Goal: Task Accomplishment & Management: Complete application form

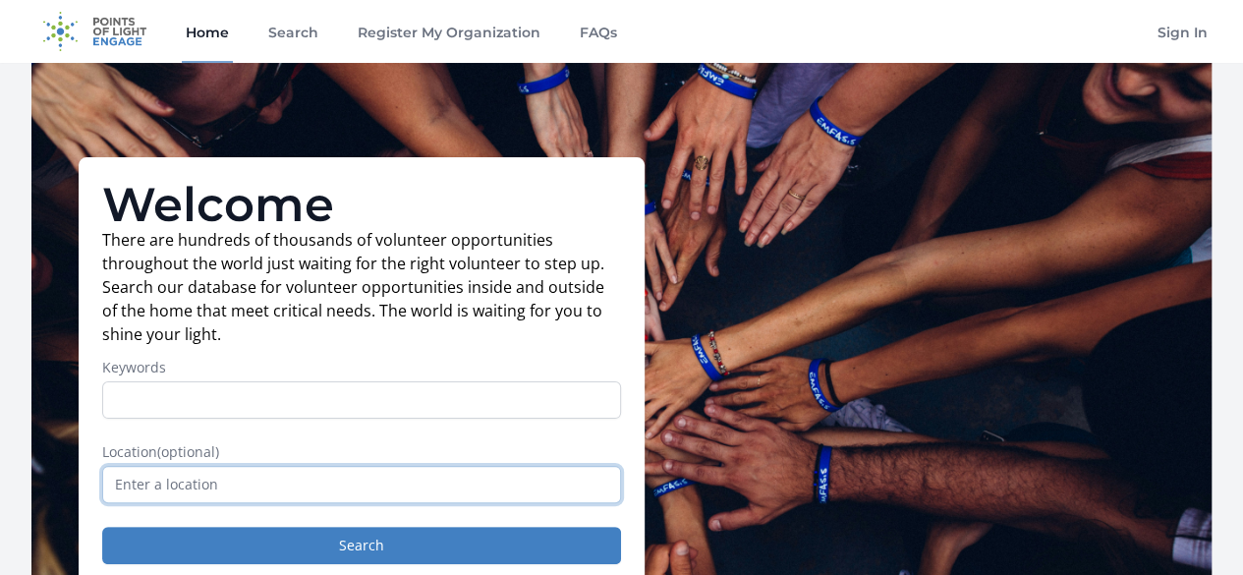
click at [201, 496] on input "text" at bounding box center [361, 484] width 519 height 37
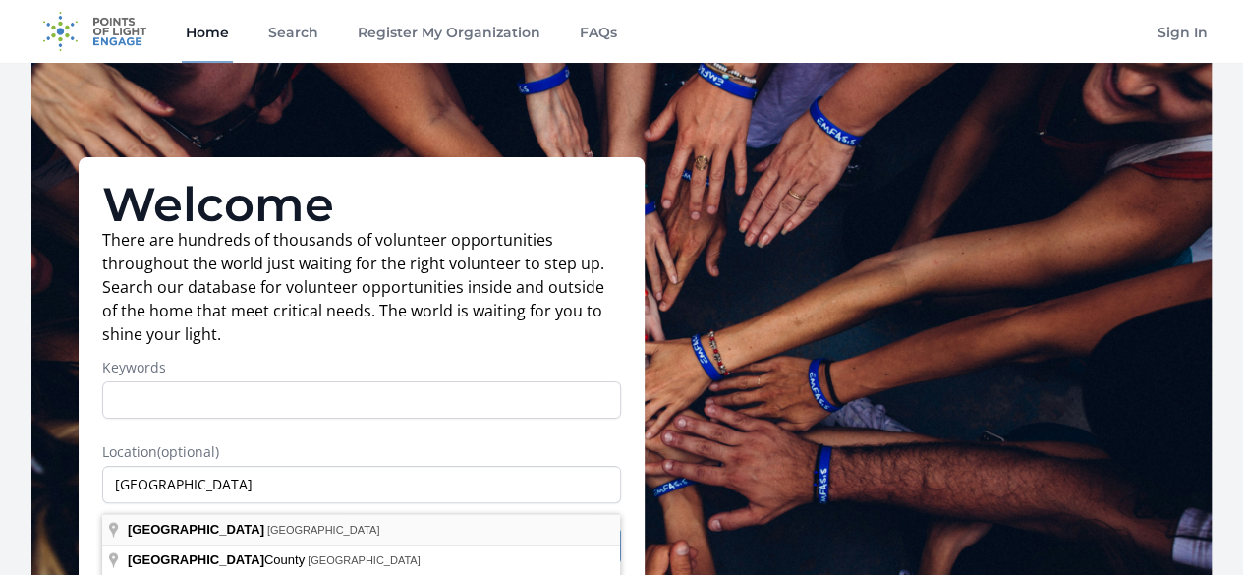
type input "Nairobi, Kenya"
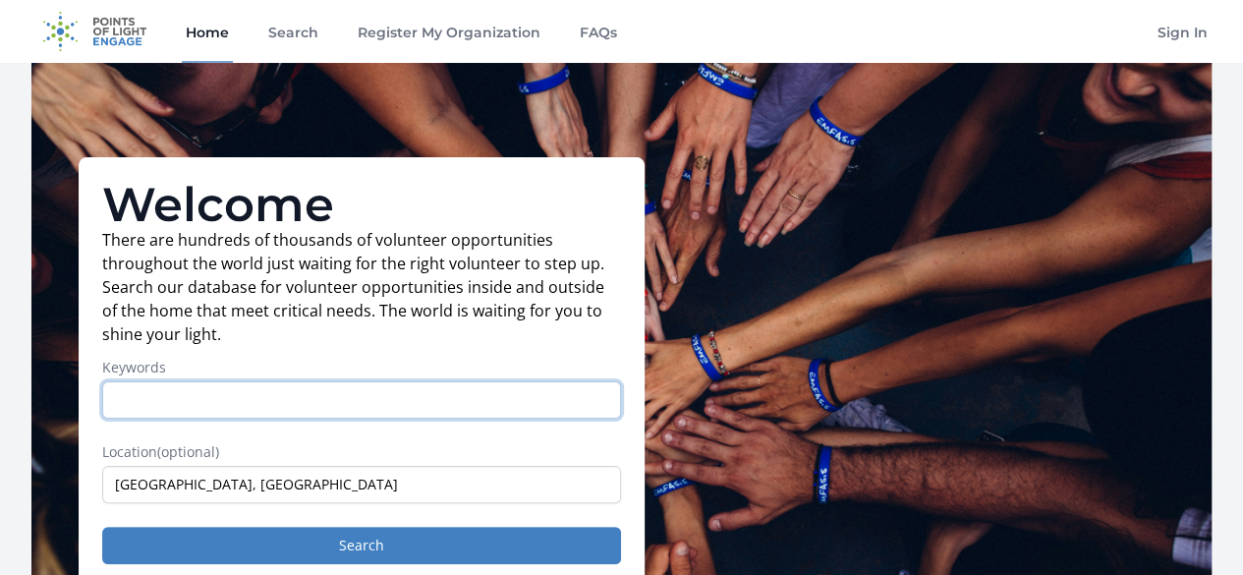
click at [206, 418] on input "Keywords" at bounding box center [361, 399] width 519 height 37
type input "VIRTUAL ASSISTANT"
click at [114, 407] on input "VIRTUAL ASSISTANT" at bounding box center [361, 399] width 519 height 37
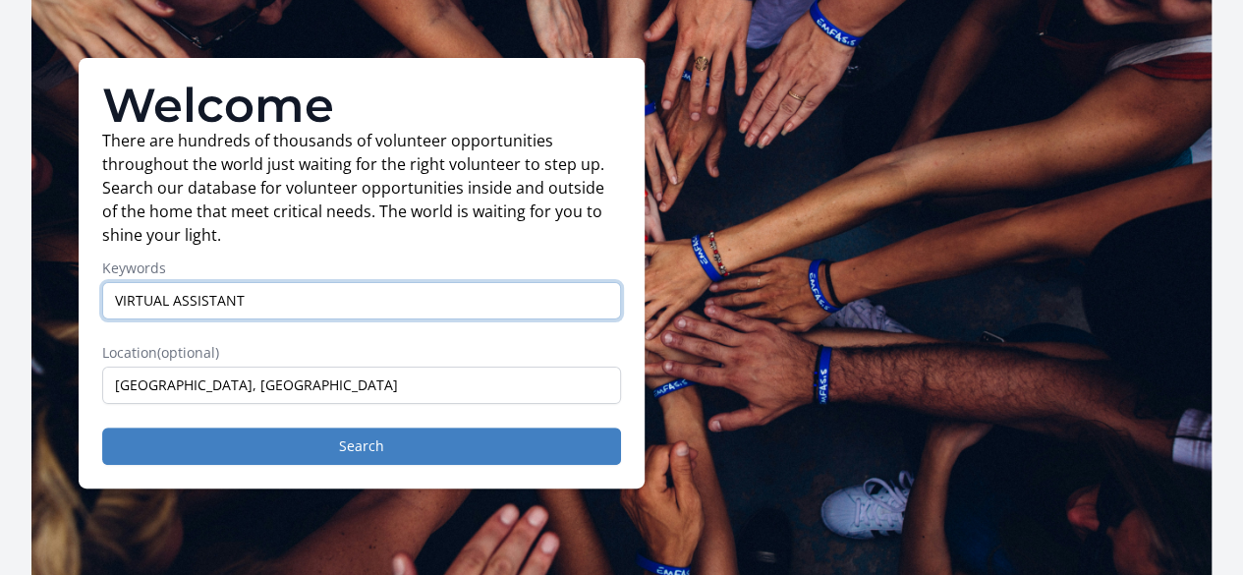
scroll to position [118, 0]
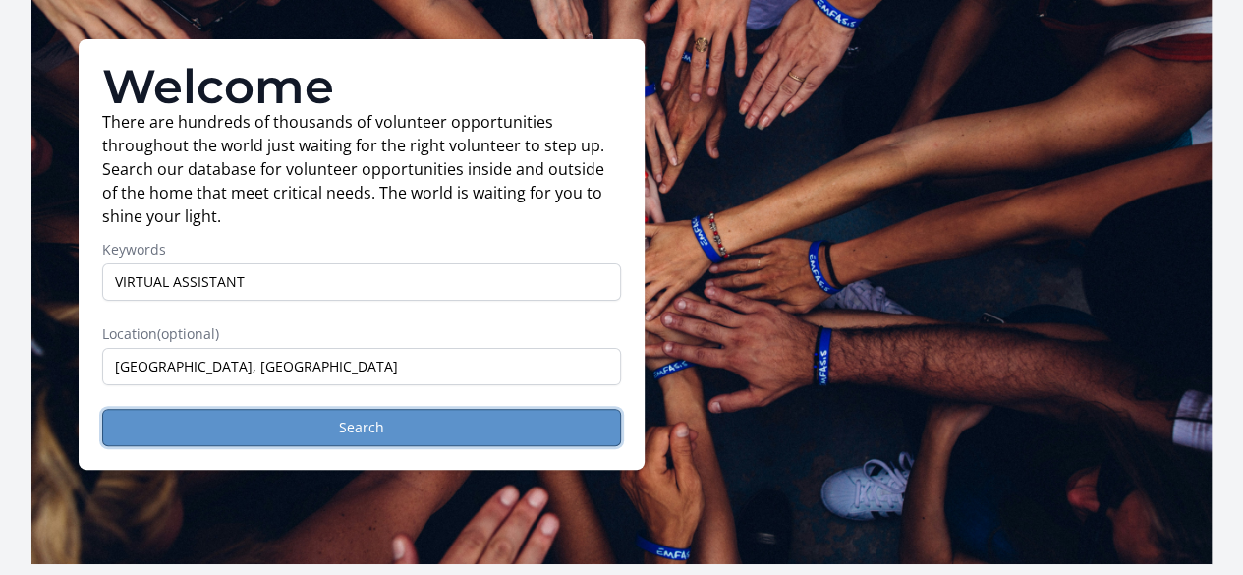
click at [464, 446] on button "Search" at bounding box center [361, 427] width 519 height 37
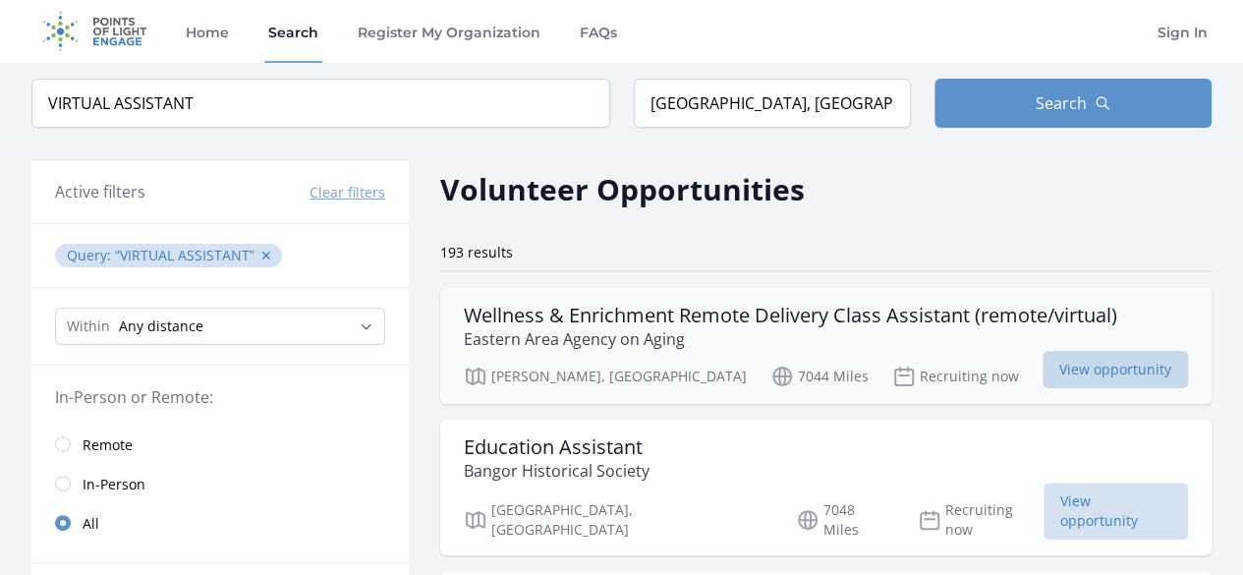
click at [1043, 365] on span "View opportunity" at bounding box center [1115, 369] width 145 height 37
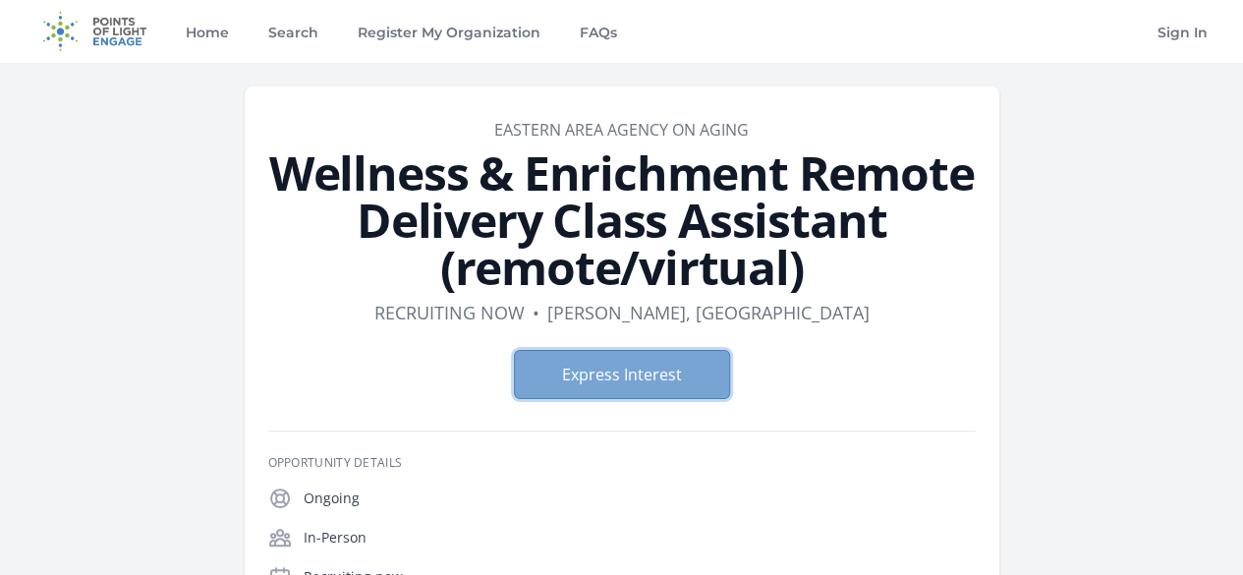
click at [643, 350] on button "Express Interest" at bounding box center [622, 374] width 216 height 49
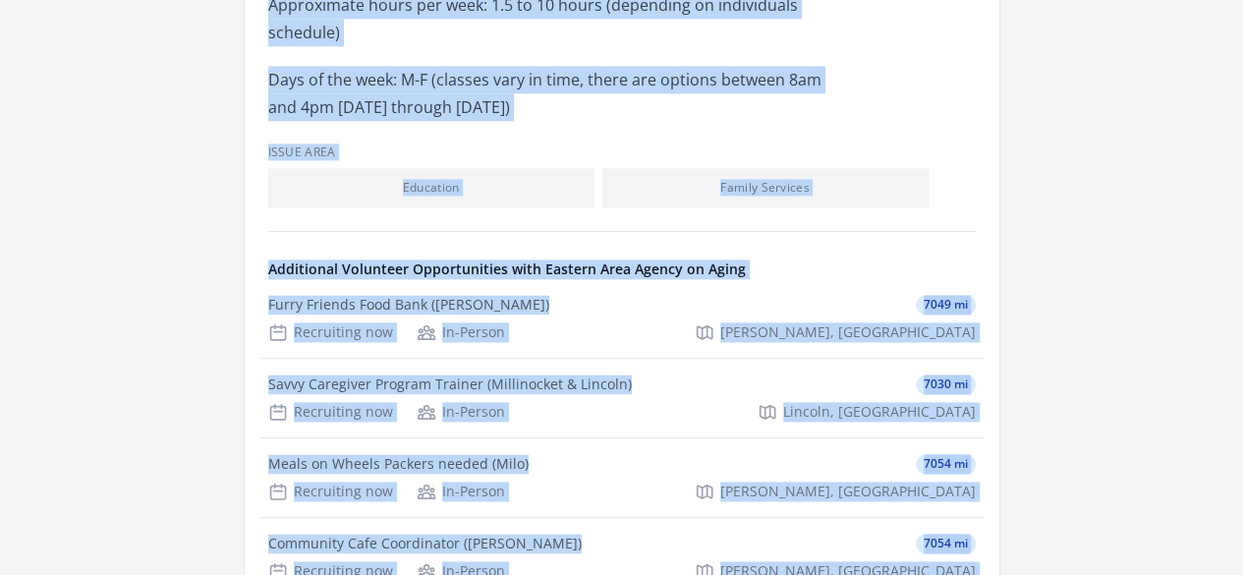
scroll to position [1544, 0]
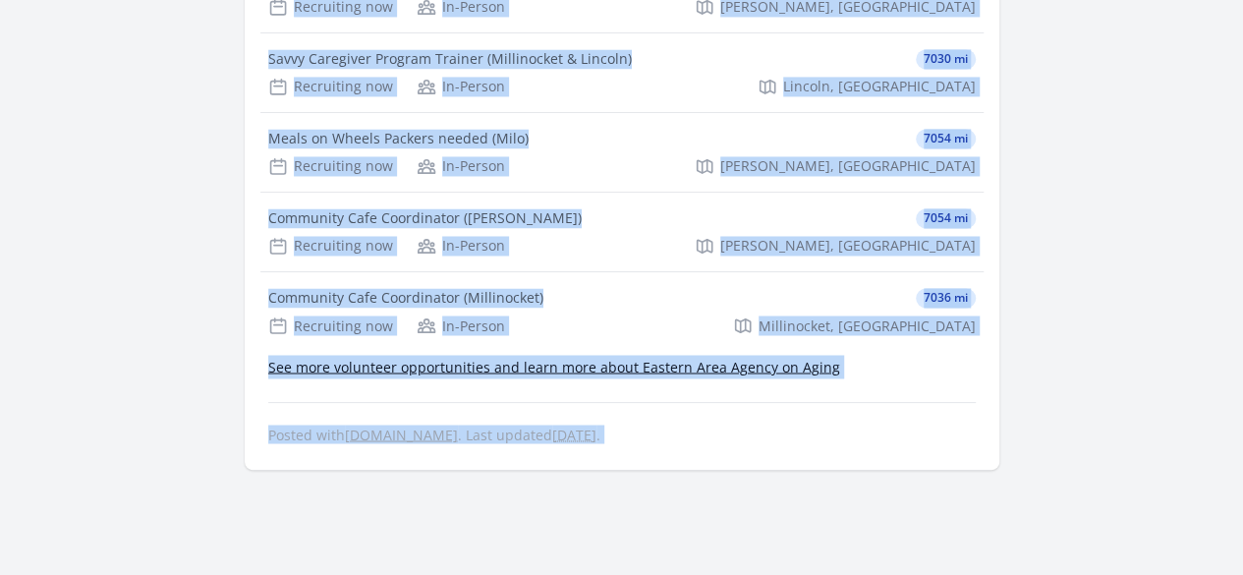
drag, startPoint x: 141, startPoint y: 162, endPoint x: 930, endPoint y: 481, distance: 850.9
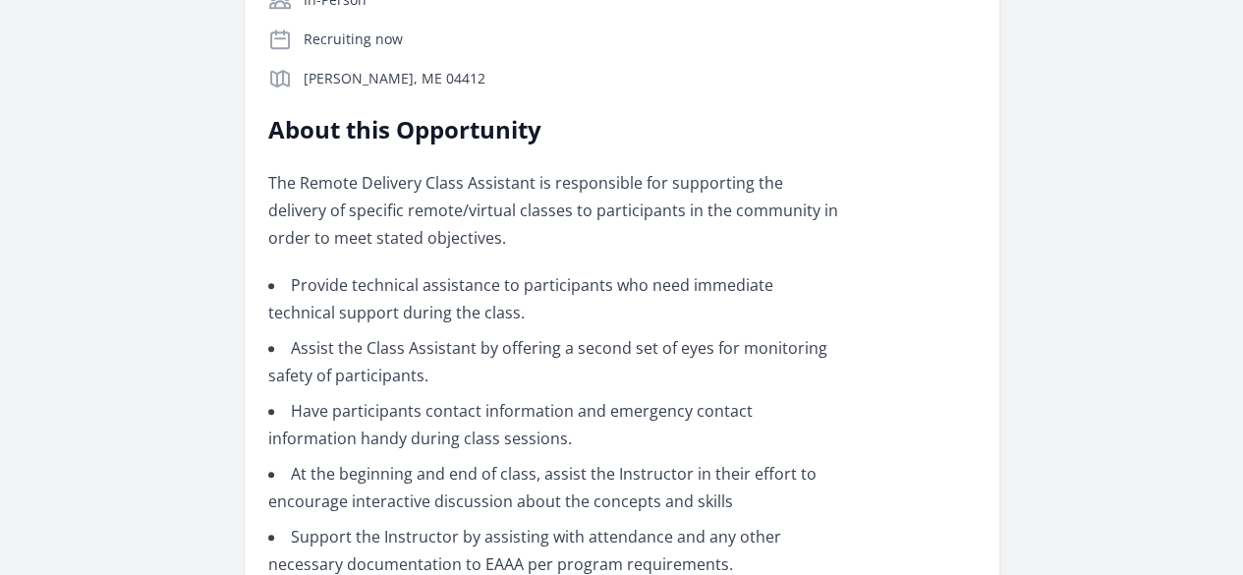
scroll to position [34, 0]
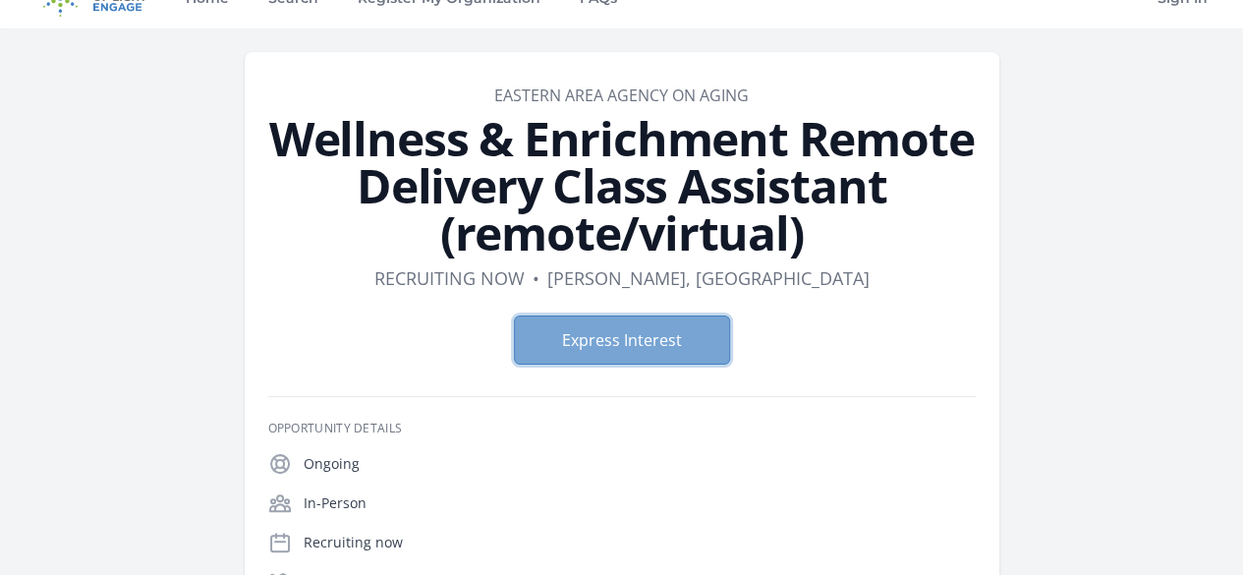
click at [659, 315] on button "Express Interest" at bounding box center [622, 339] width 216 height 49
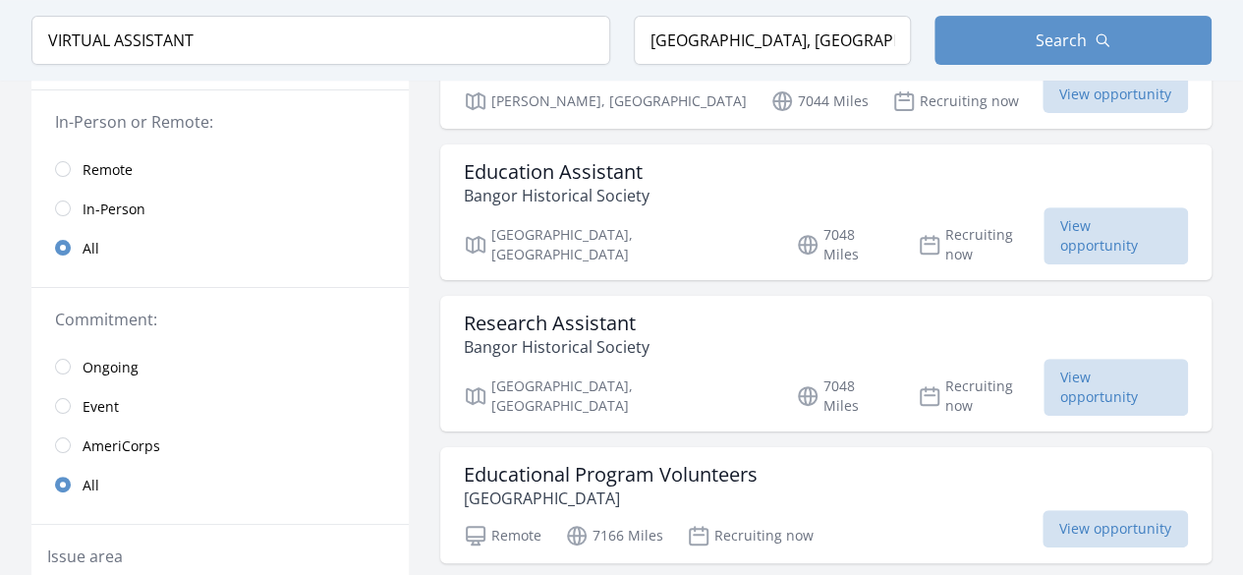
scroll to position [314, 0]
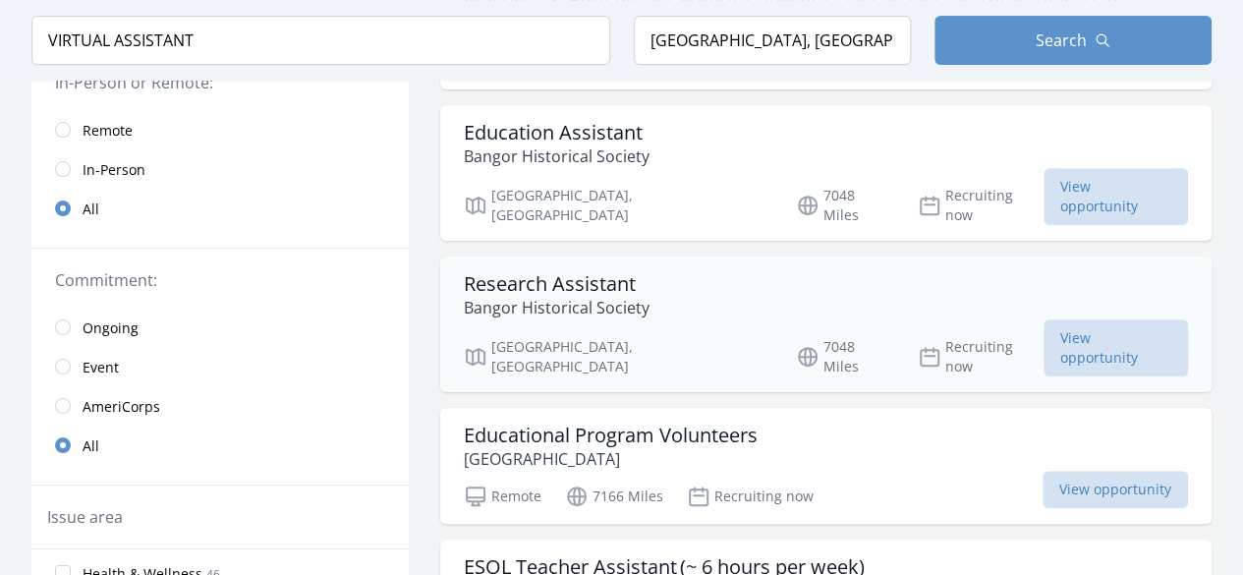
click at [566, 272] on h3 "Research Assistant" at bounding box center [557, 284] width 186 height 24
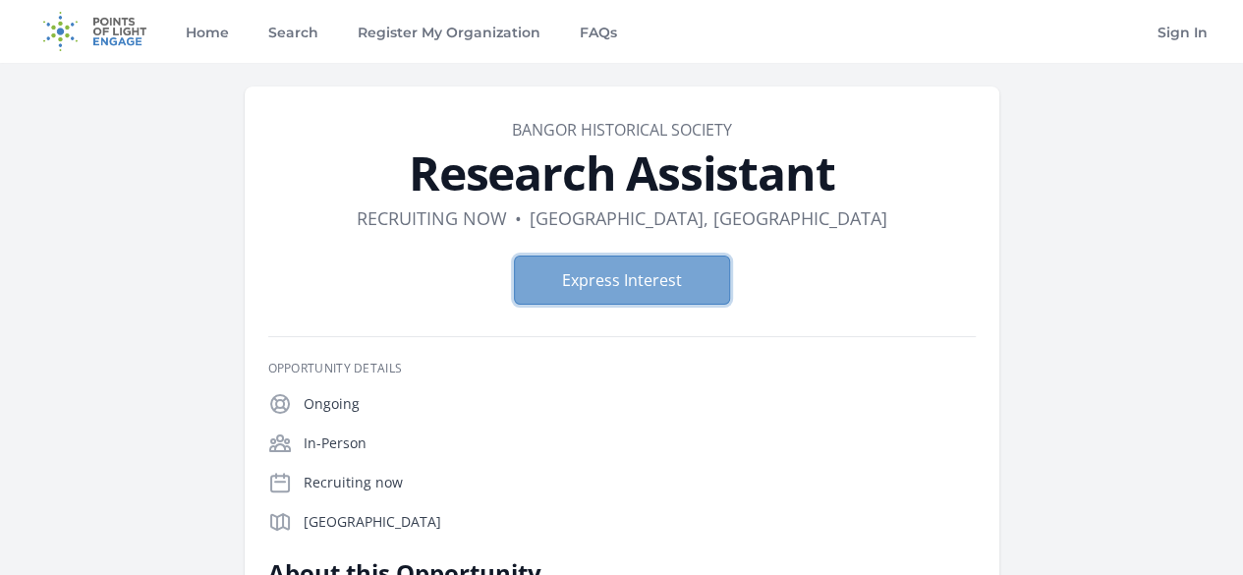
click at [661, 283] on button "Express Interest" at bounding box center [622, 279] width 216 height 49
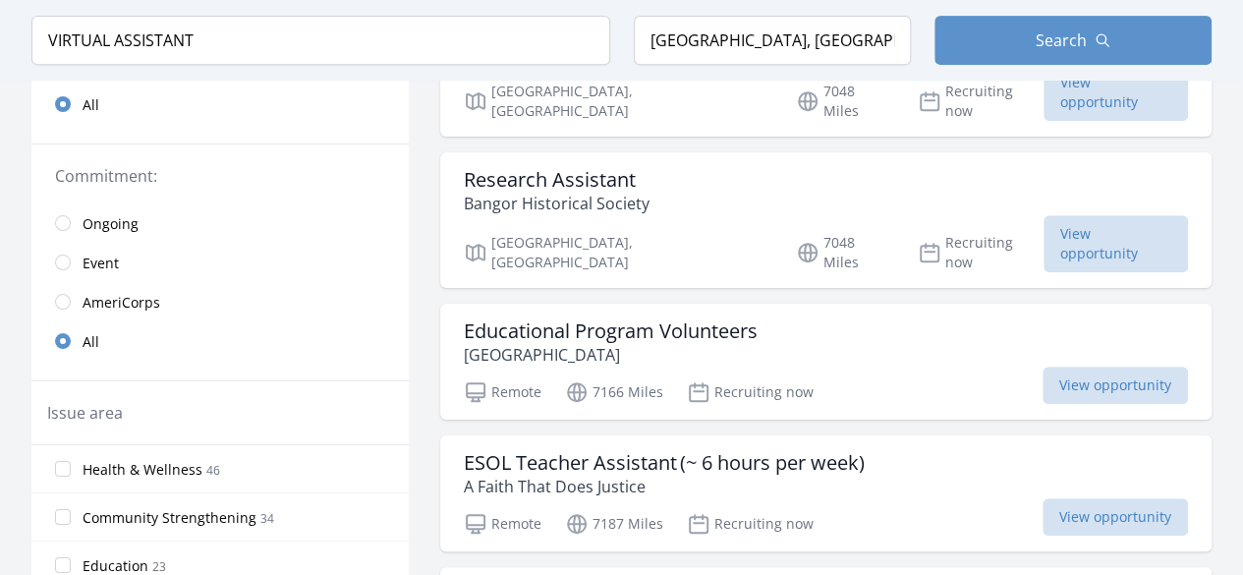
scroll to position [432, 0]
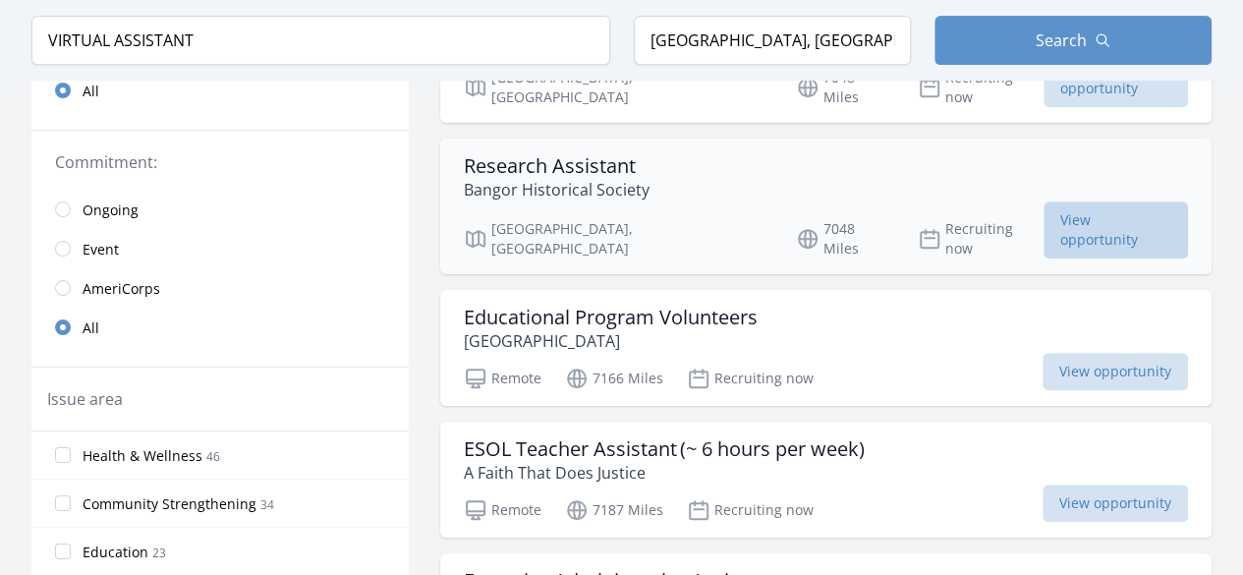
click at [1047, 201] on span "View opportunity" at bounding box center [1116, 229] width 144 height 57
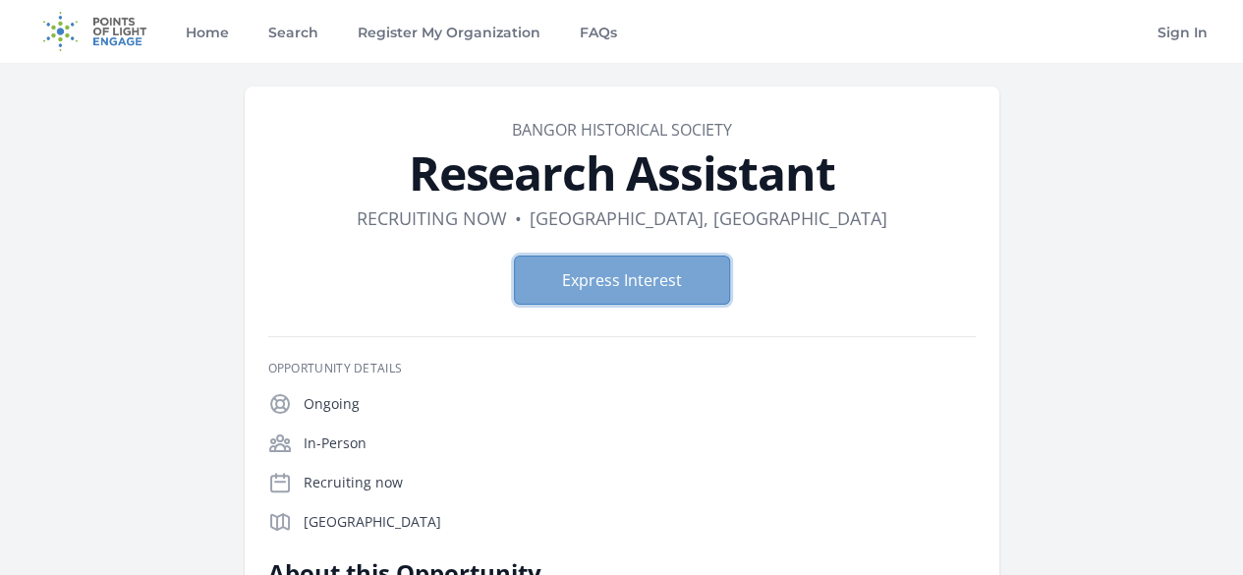
click at [642, 298] on button "Express Interest" at bounding box center [622, 279] width 216 height 49
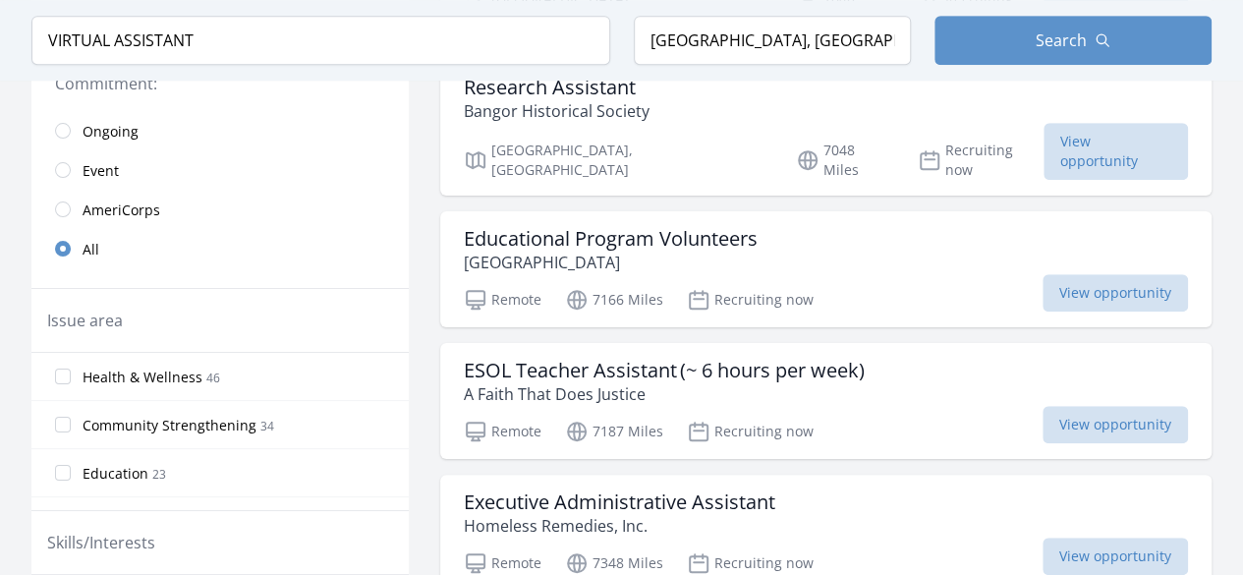
scroll to position [550, 0]
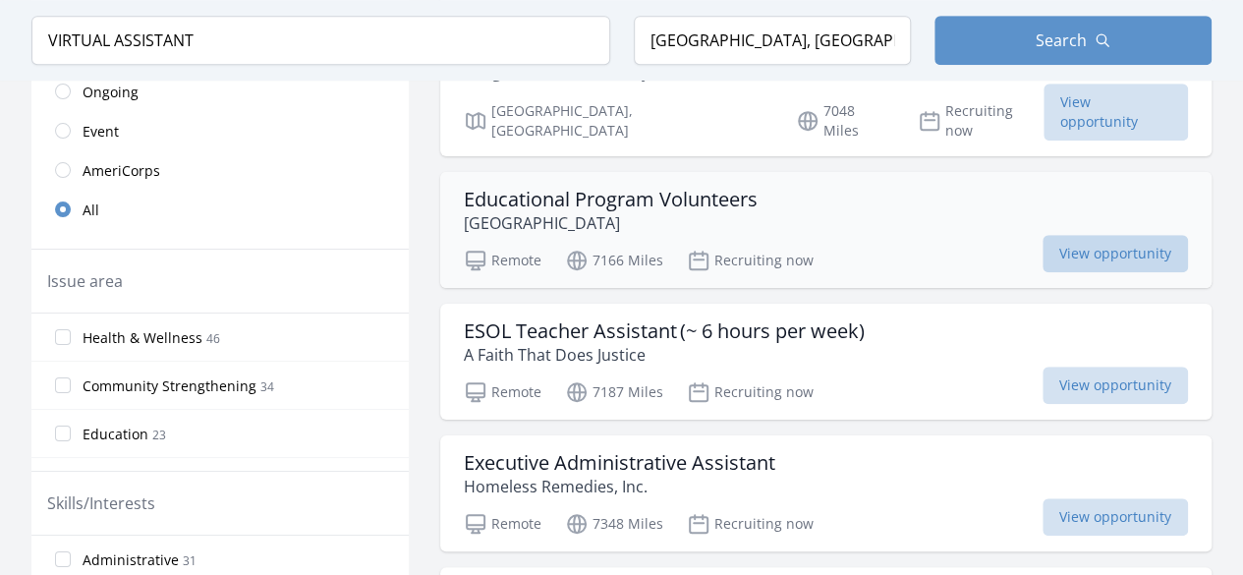
click at [1043, 235] on span "View opportunity" at bounding box center [1115, 253] width 145 height 37
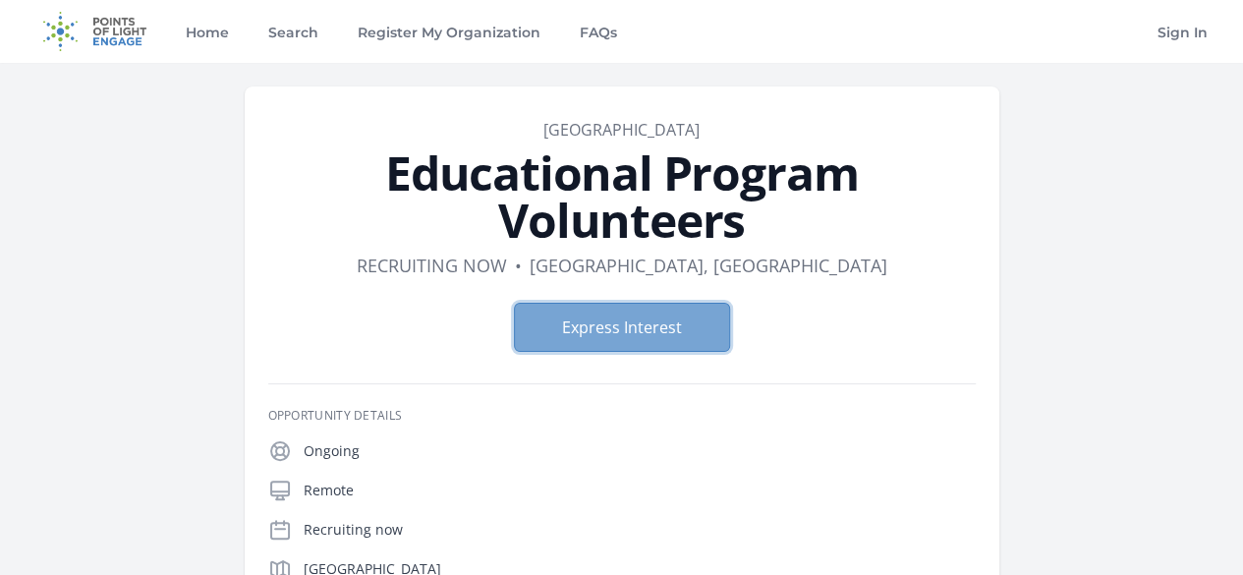
click at [671, 303] on button "Express Interest" at bounding box center [622, 327] width 216 height 49
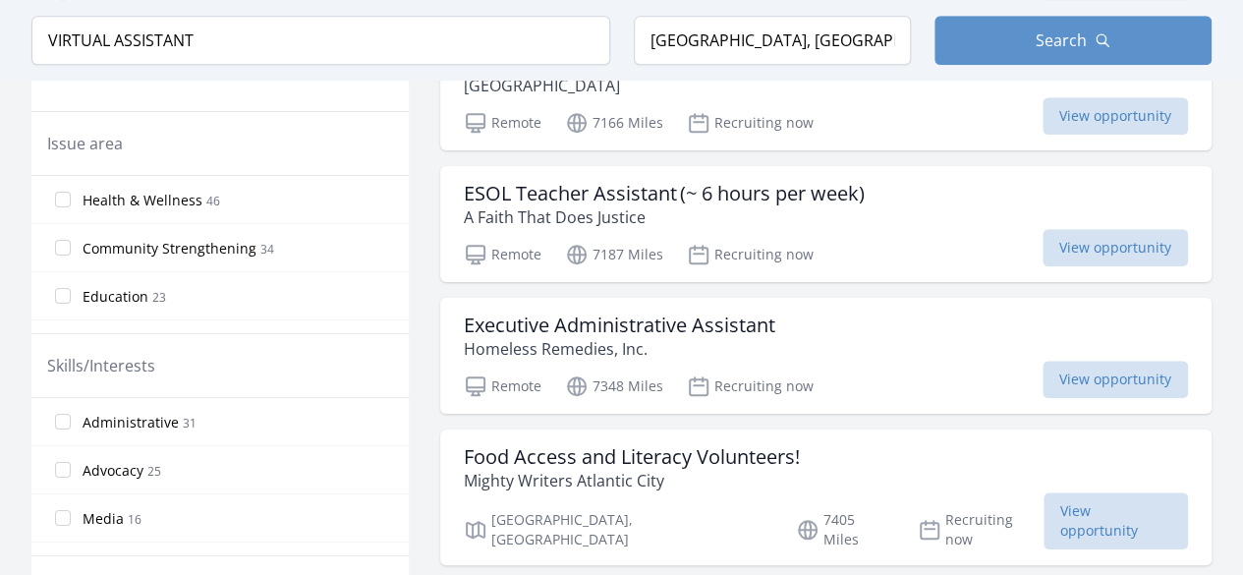
scroll to position [700, 0]
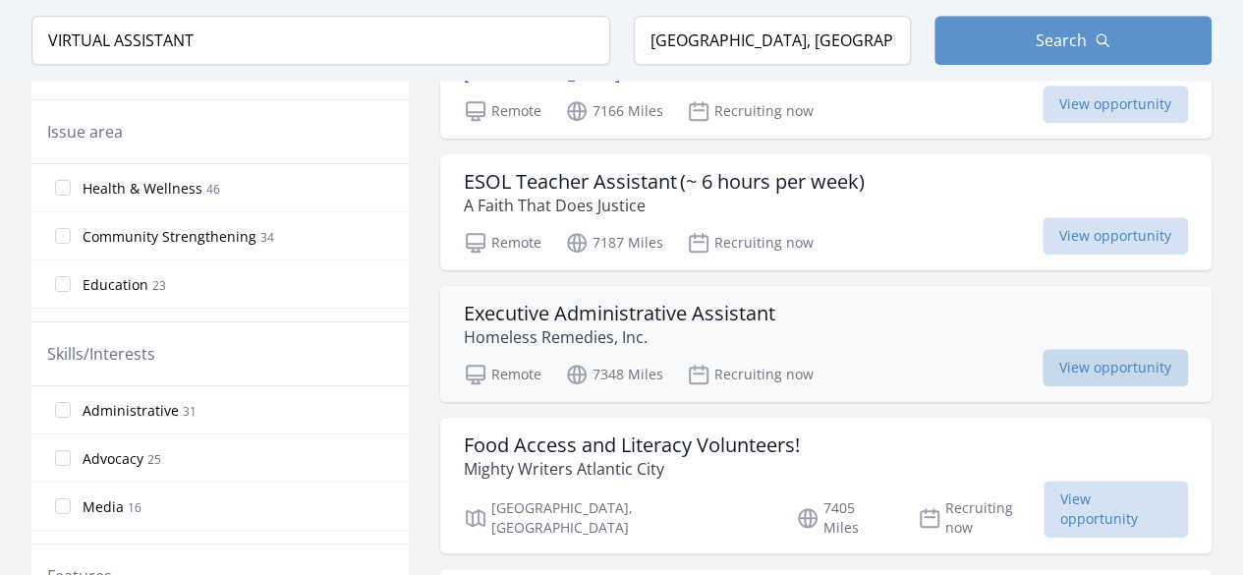
click at [1043, 349] on span "View opportunity" at bounding box center [1115, 367] width 145 height 37
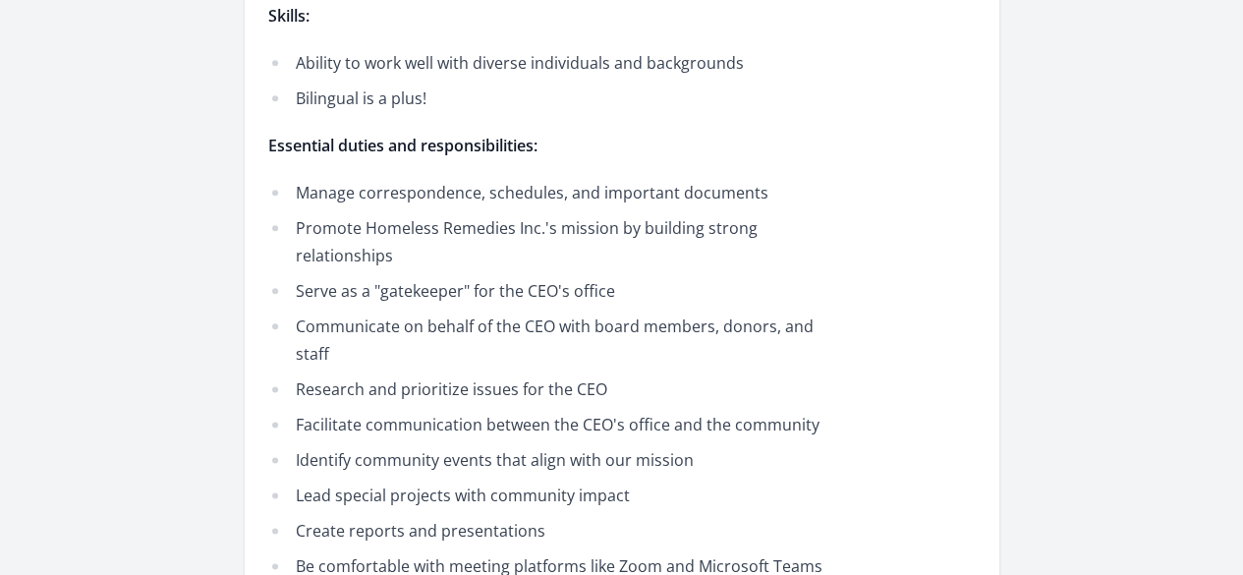
scroll to position [1231, 0]
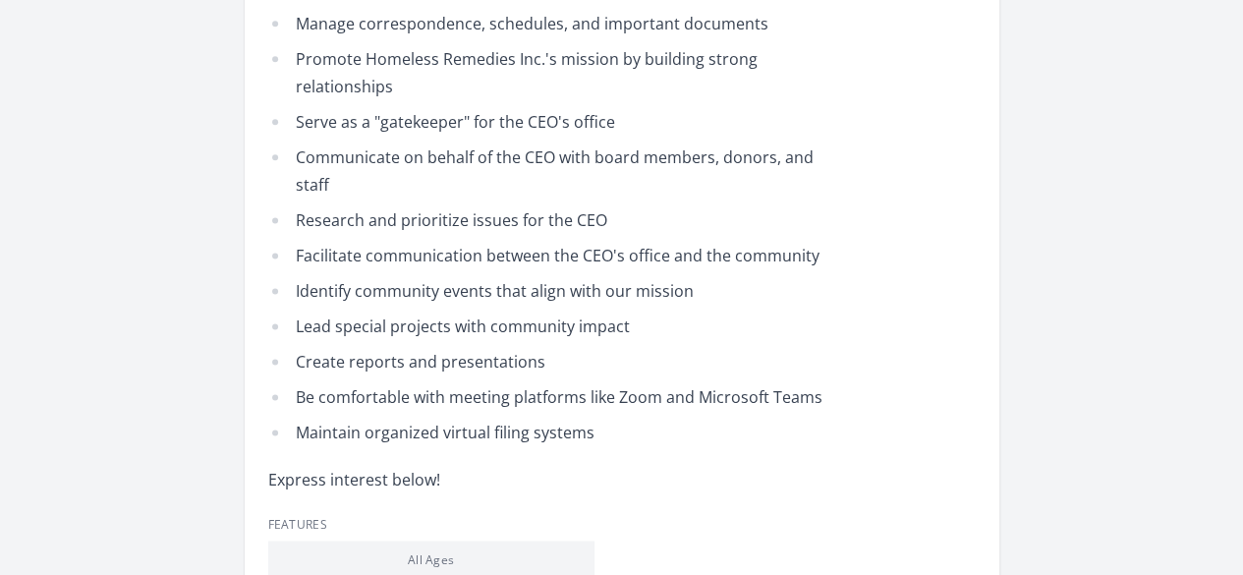
drag, startPoint x: 363, startPoint y: 400, endPoint x: 744, endPoint y: 237, distance: 414.7
click at [744, 237] on div "Opportunity Details Ongoing Remote Recruiting now Peekskill, NY 10566" at bounding box center [621, 124] width 707 height 1895
copy div "Remote Recruiting now Peekskill, NY 10566 About this Opportunity Homeless Remed…"
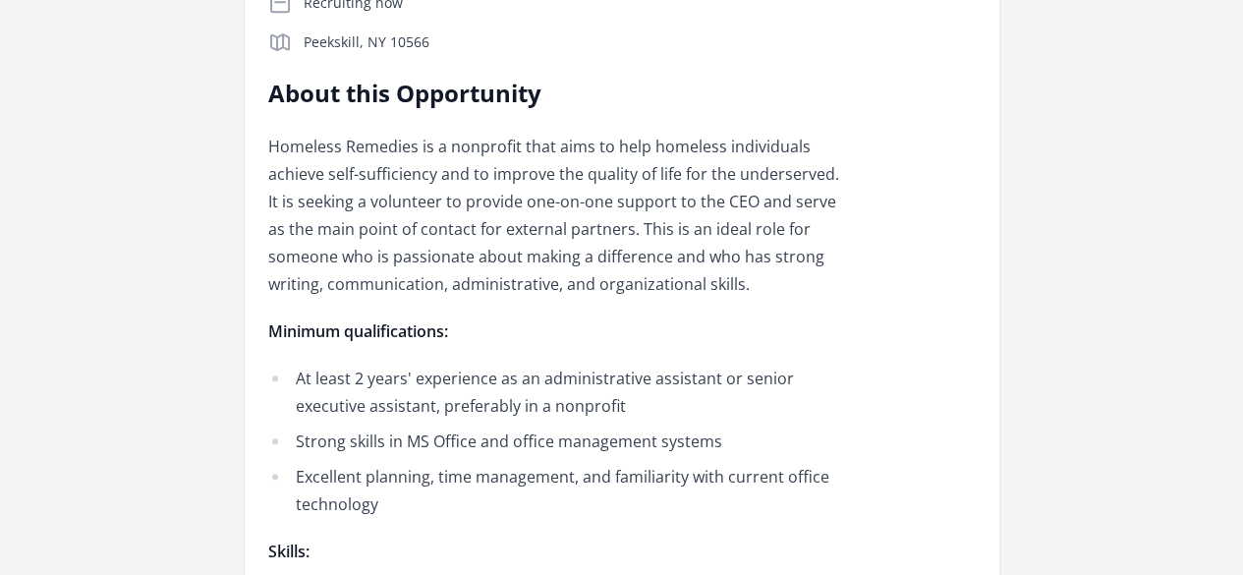
scroll to position [511, 0]
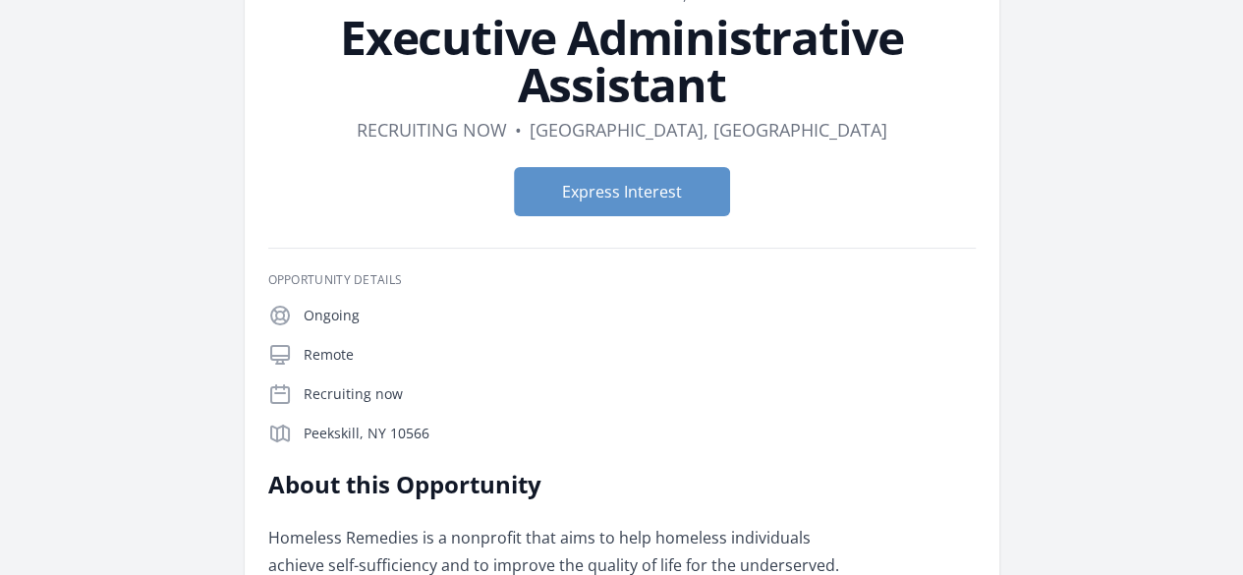
scroll to position [118, 0]
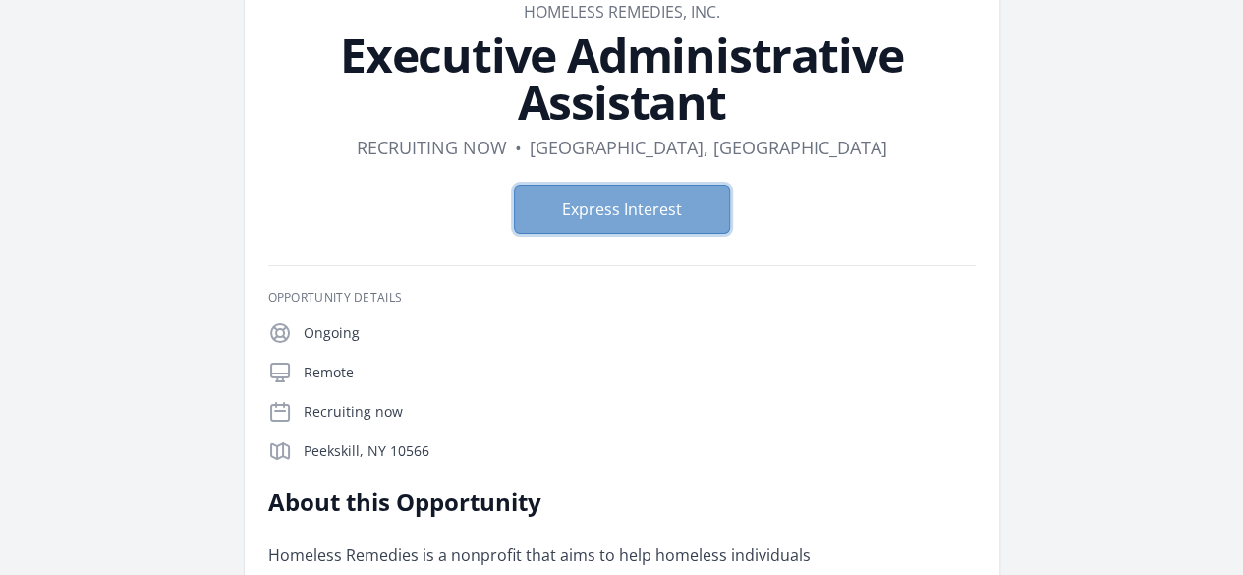
click at [625, 185] on button "Express Interest" at bounding box center [622, 209] width 216 height 49
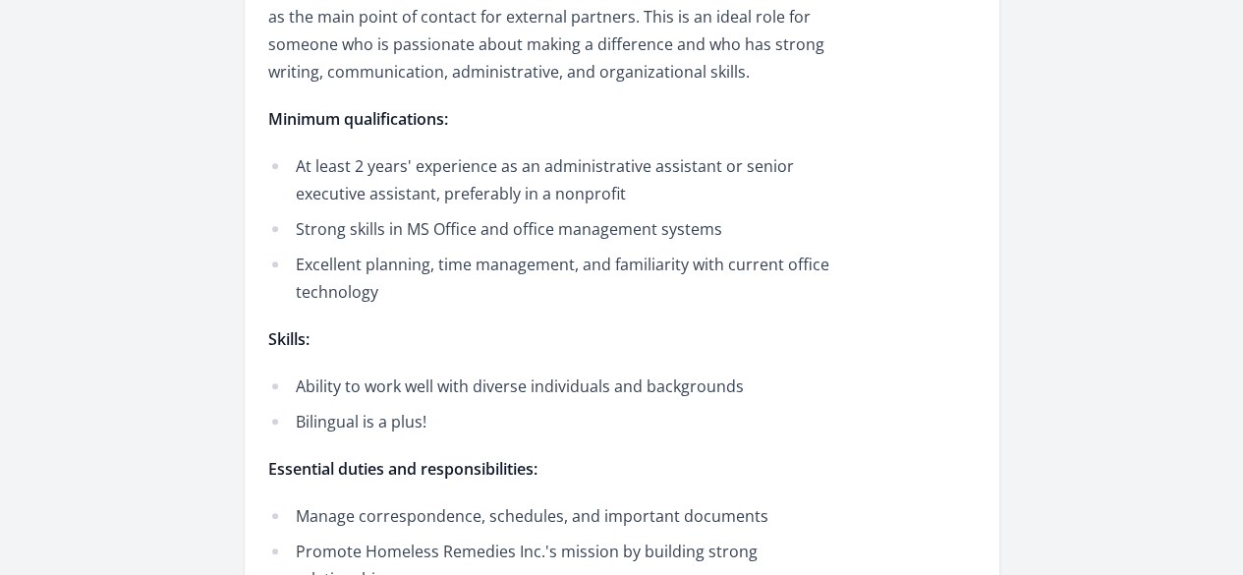
scroll to position [236, 0]
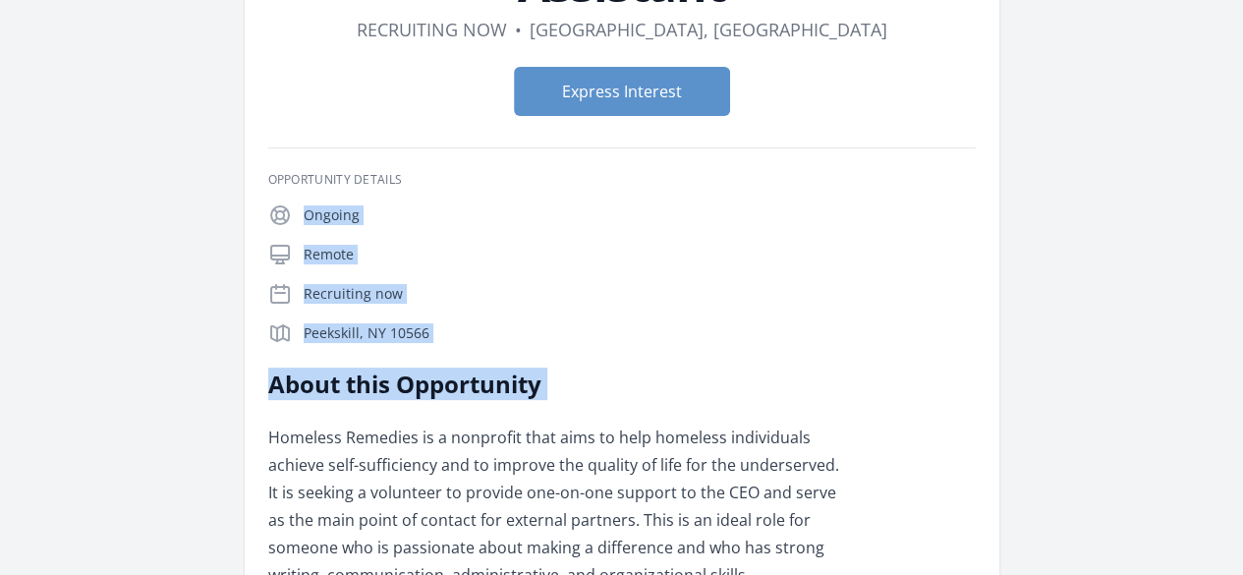
drag, startPoint x: 377, startPoint y: 178, endPoint x: 371, endPoint y: 135, distance: 43.6
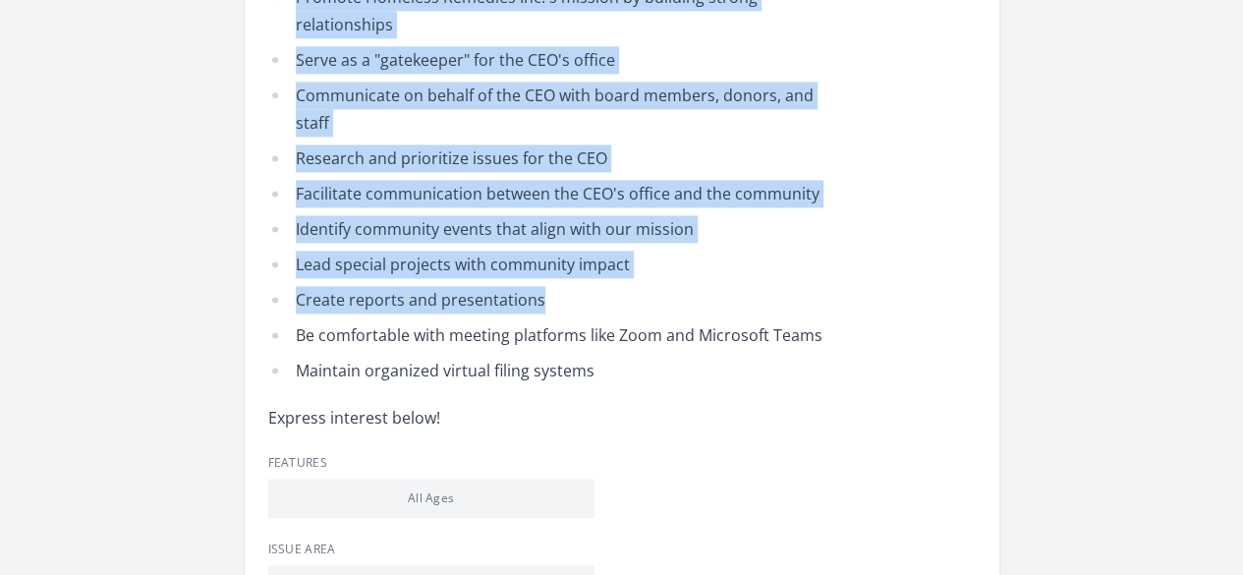
scroll to position [1238, 0]
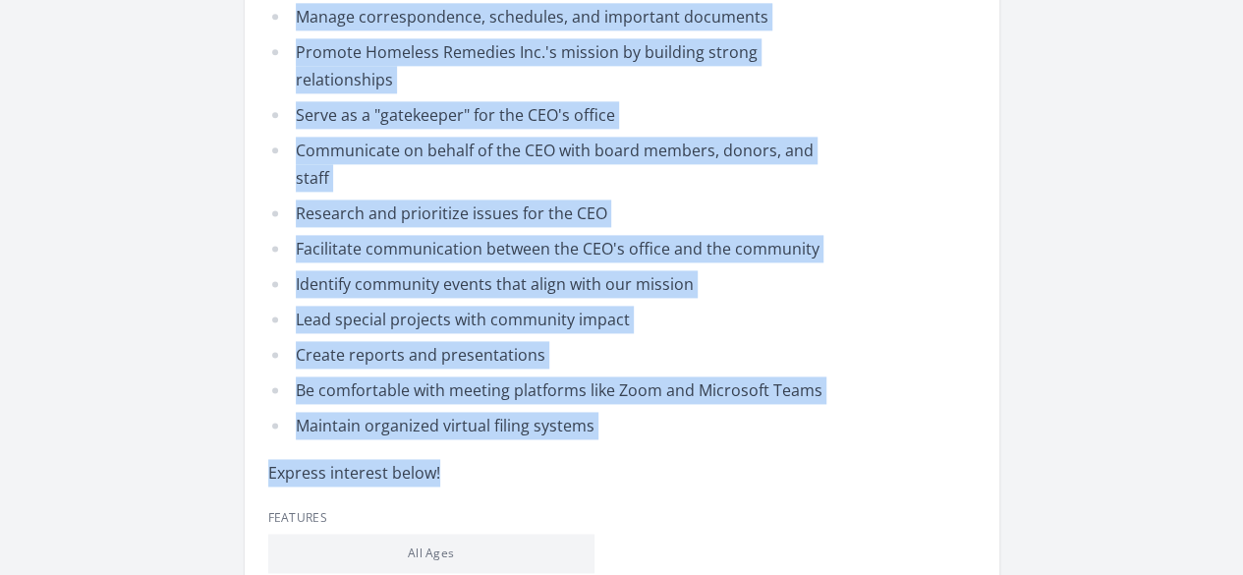
drag, startPoint x: 377, startPoint y: 132, endPoint x: 768, endPoint y: 144, distance: 391.3
click at [768, 144] on div "Opportunity Details Ongoing Remote Recruiting now Peekskill, NY 10566" at bounding box center [621, 117] width 707 height 1895
copy div "About this Opportunity Homeless Remedies is a nonprofit that aims to help homel…"
click at [630, 459] on p "Express interest below!" at bounding box center [555, 473] width 575 height 28
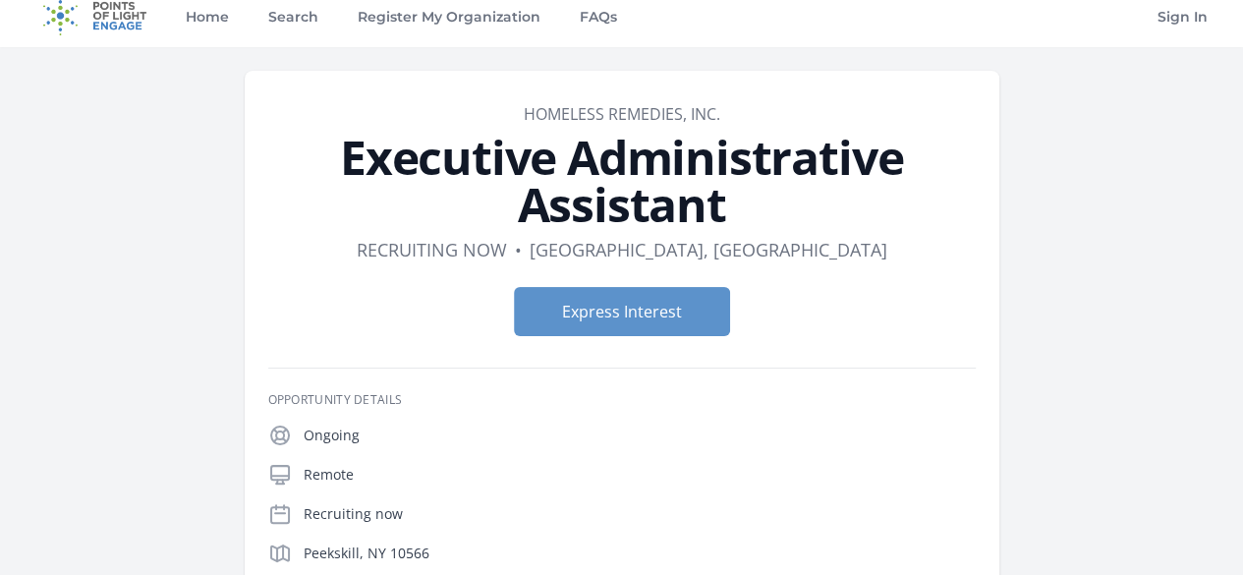
scroll to position [0, 0]
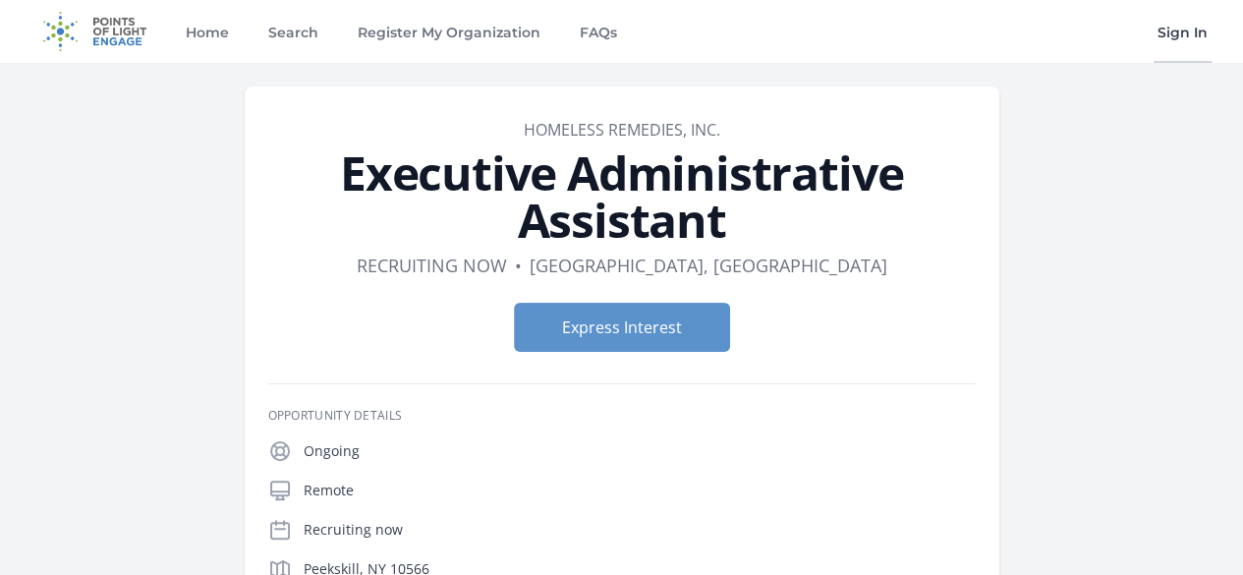
click at [1168, 39] on link "Sign In" at bounding box center [1183, 31] width 58 height 63
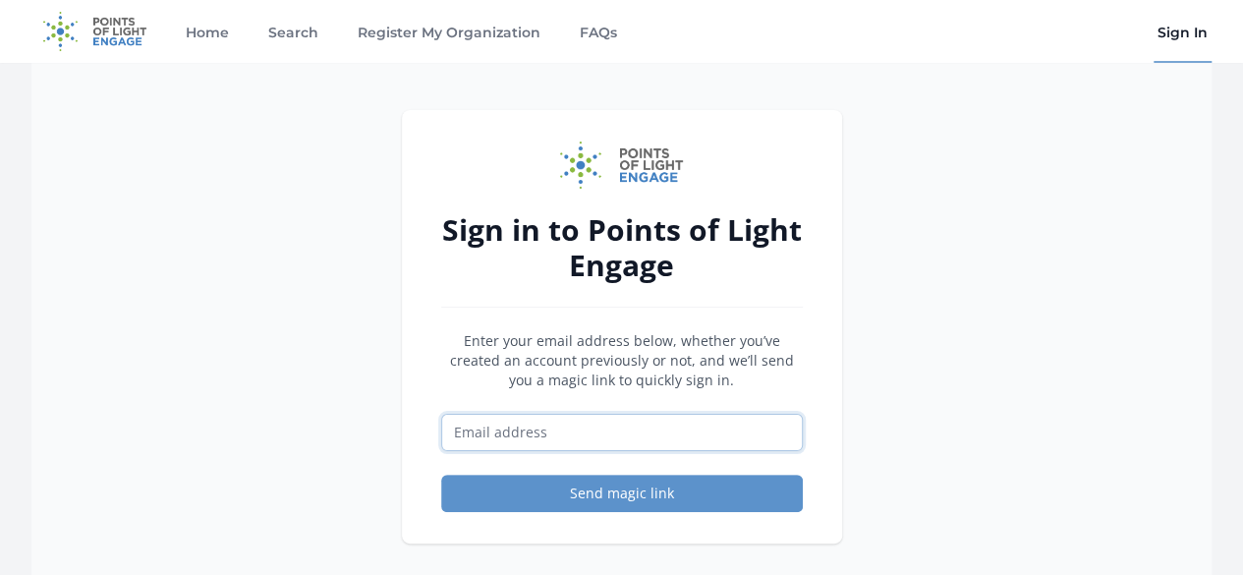
click at [566, 429] on input "Email address" at bounding box center [622, 432] width 362 height 37
type input "[EMAIL_ADDRESS][DOMAIN_NAME]"
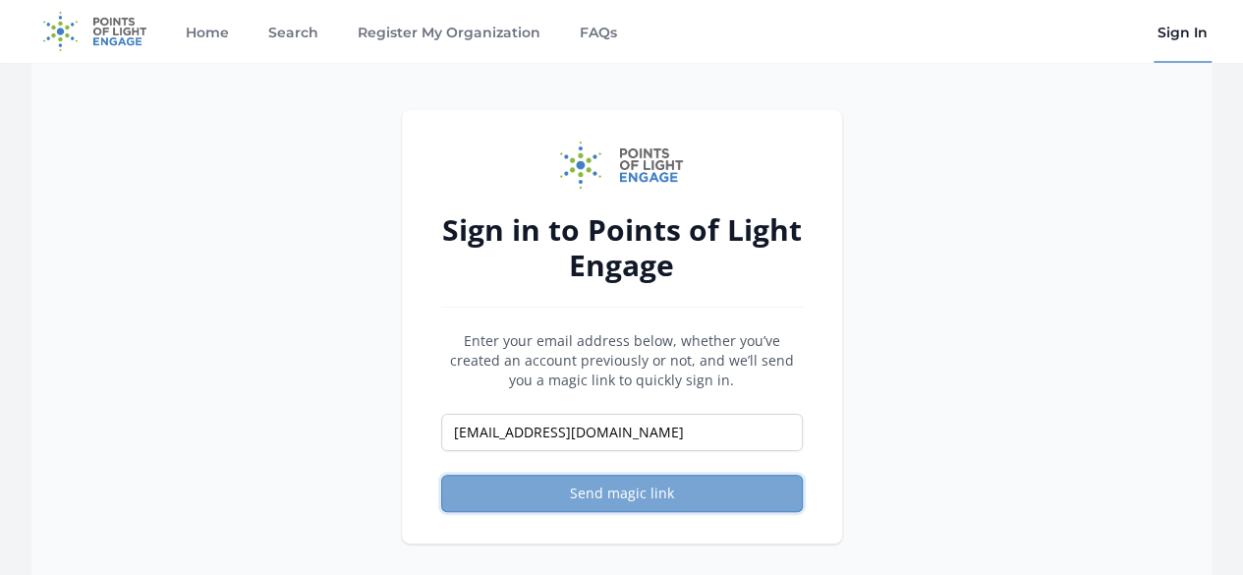
click at [596, 490] on button "Send magic link" at bounding box center [622, 493] width 362 height 37
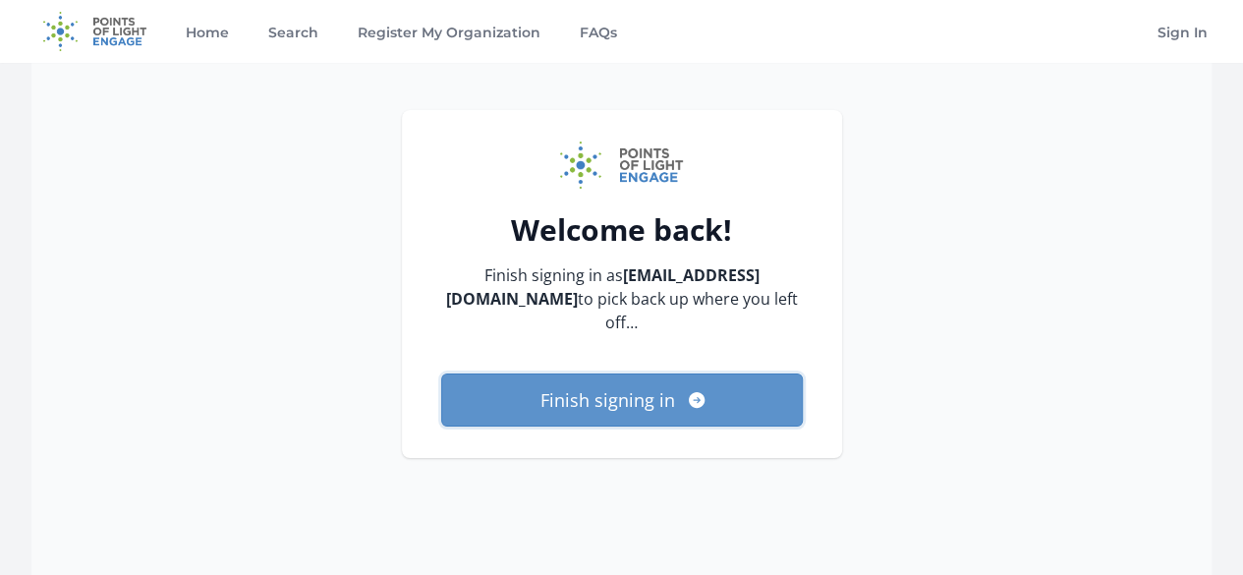
click at [691, 390] on icon "submit" at bounding box center [697, 400] width 20 height 20
